Goal: Information Seeking & Learning: Learn about a topic

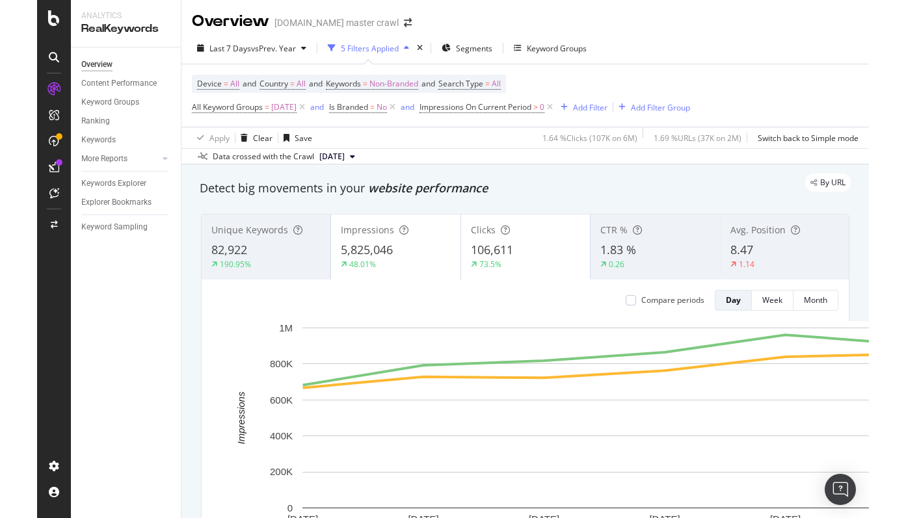
scroll to position [46, 0]
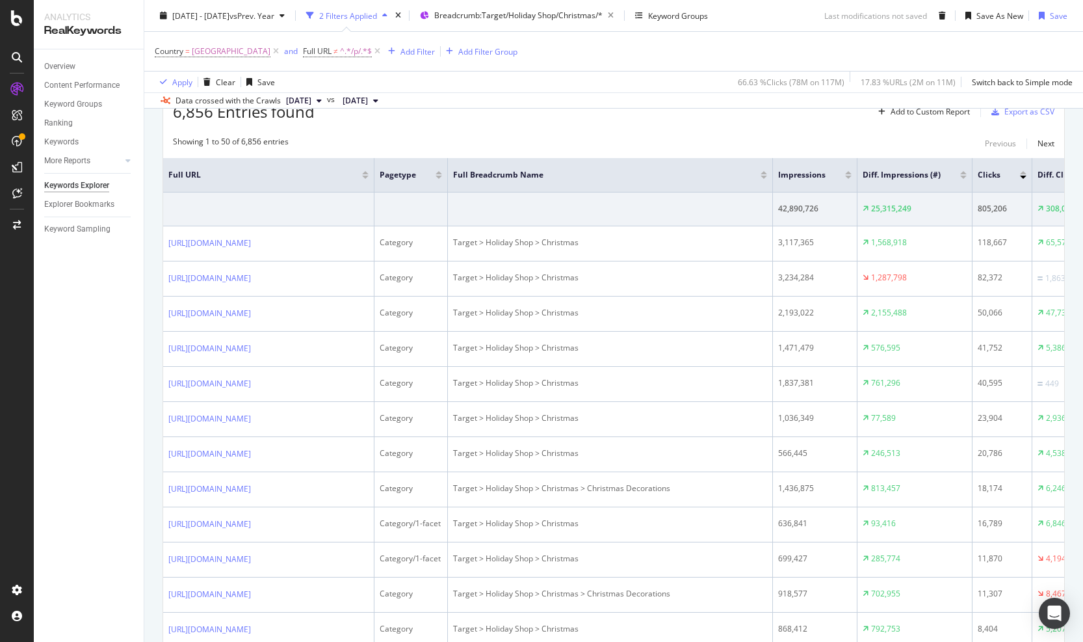
scroll to position [239, 0]
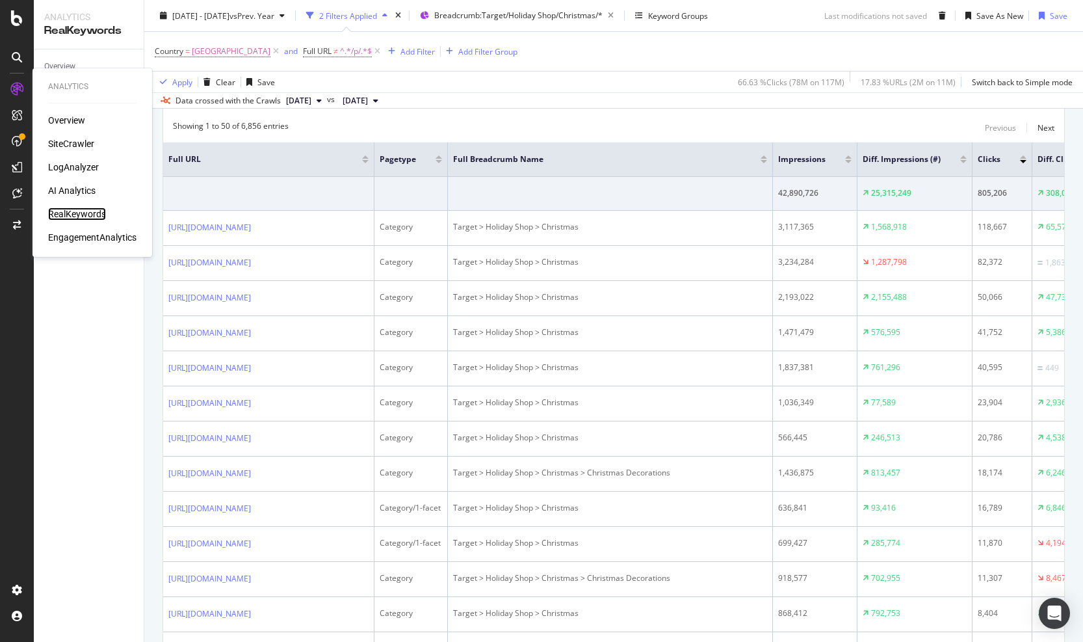
click at [79, 211] on div "RealKeywords" at bounding box center [77, 213] width 58 height 13
